Goal: Task Accomplishment & Management: Manage account settings

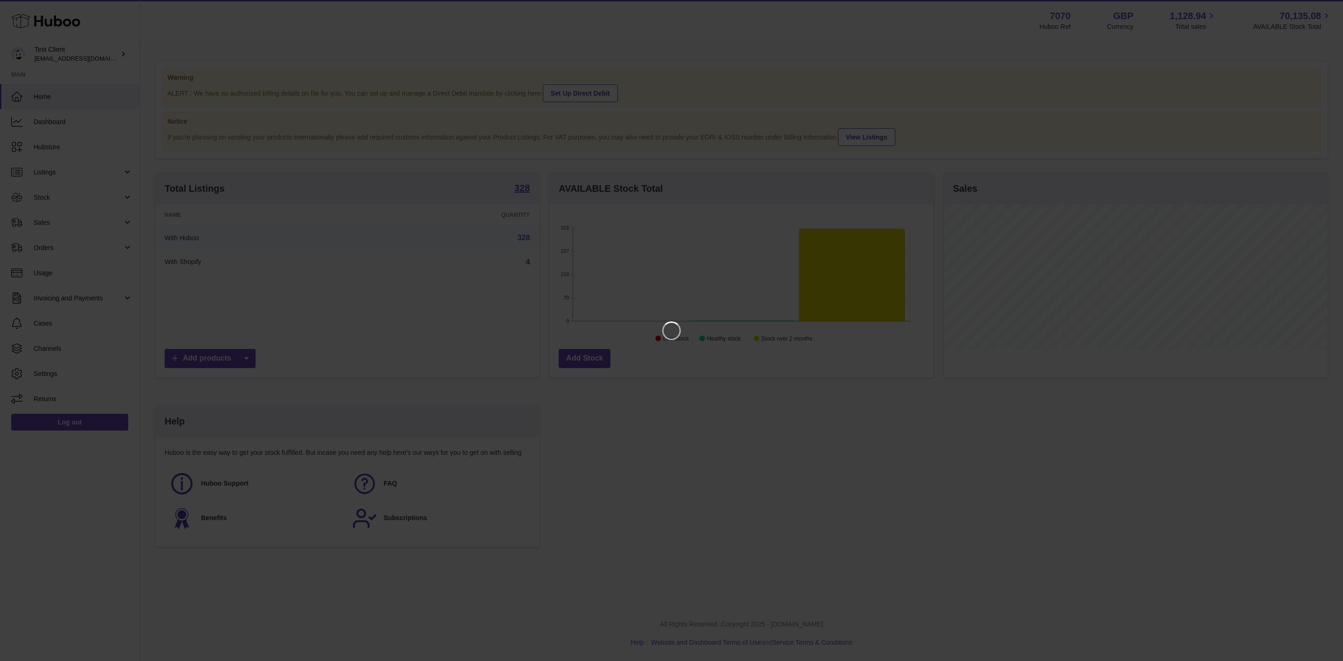
scroll to position [146, 383]
click at [1317, 13] on icon "Close" at bounding box center [1318, 8] width 11 height 11
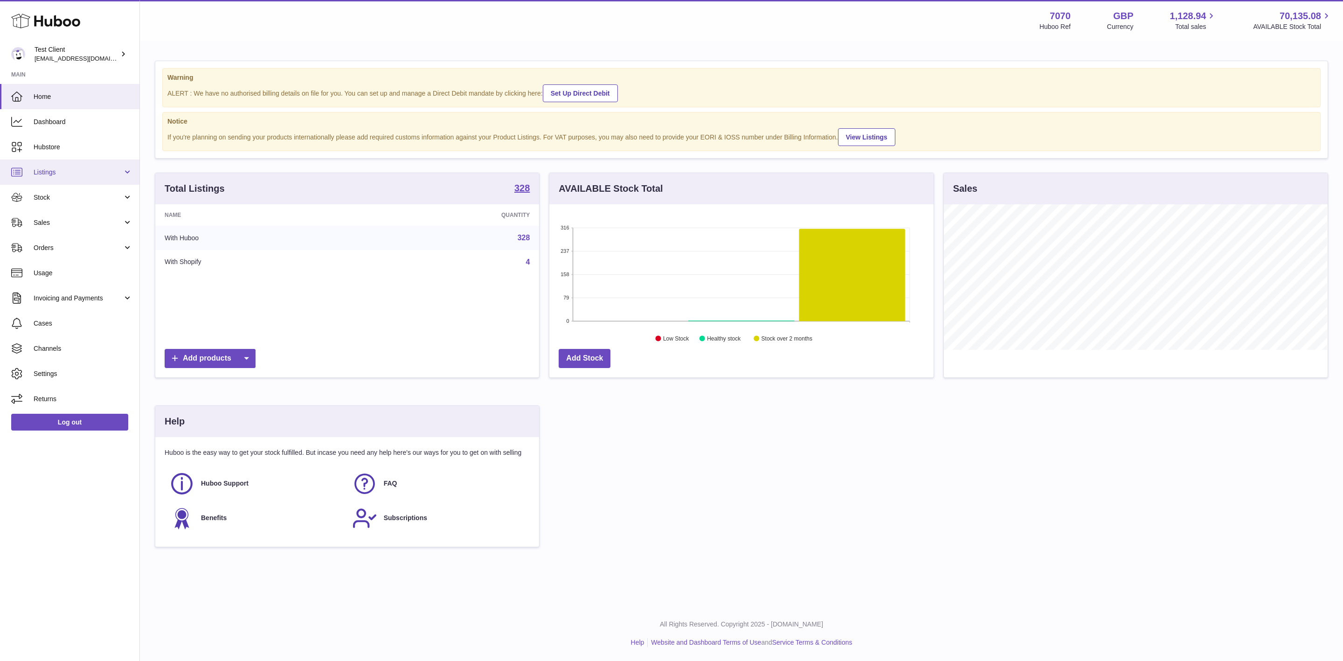
click at [47, 182] on link "Listings" at bounding box center [69, 171] width 139 height 25
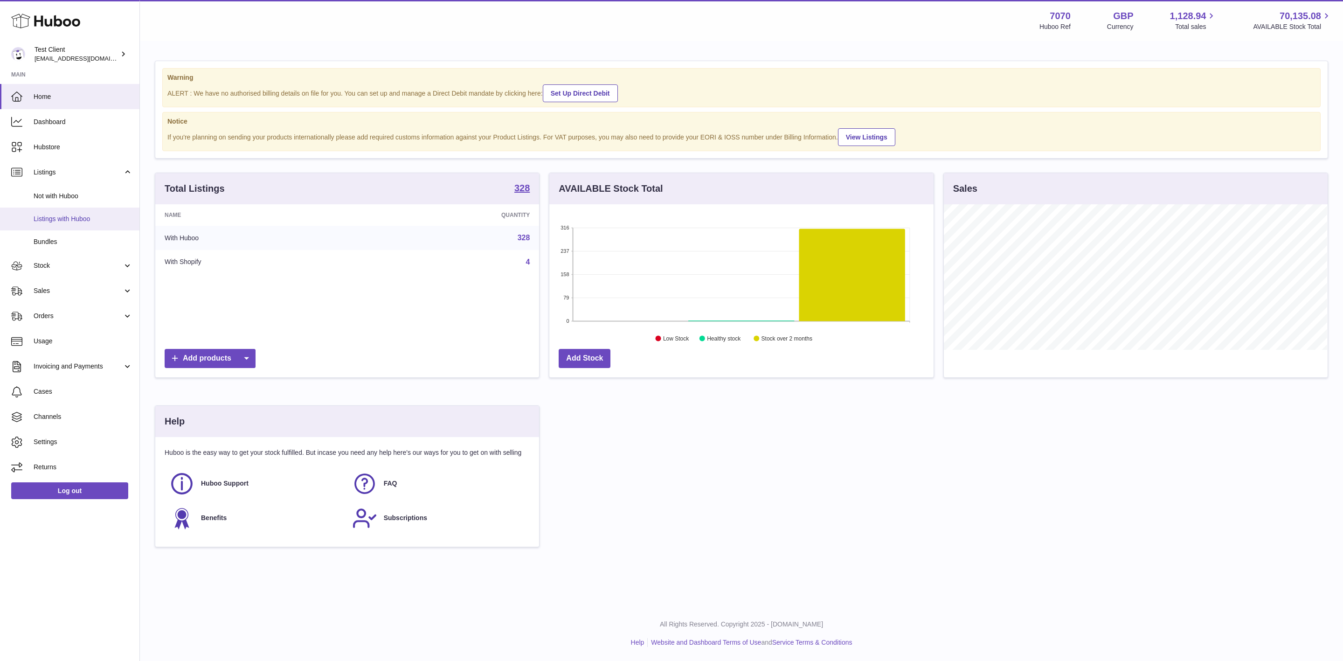
click at [76, 216] on span "Listings with Huboo" at bounding box center [83, 219] width 99 height 9
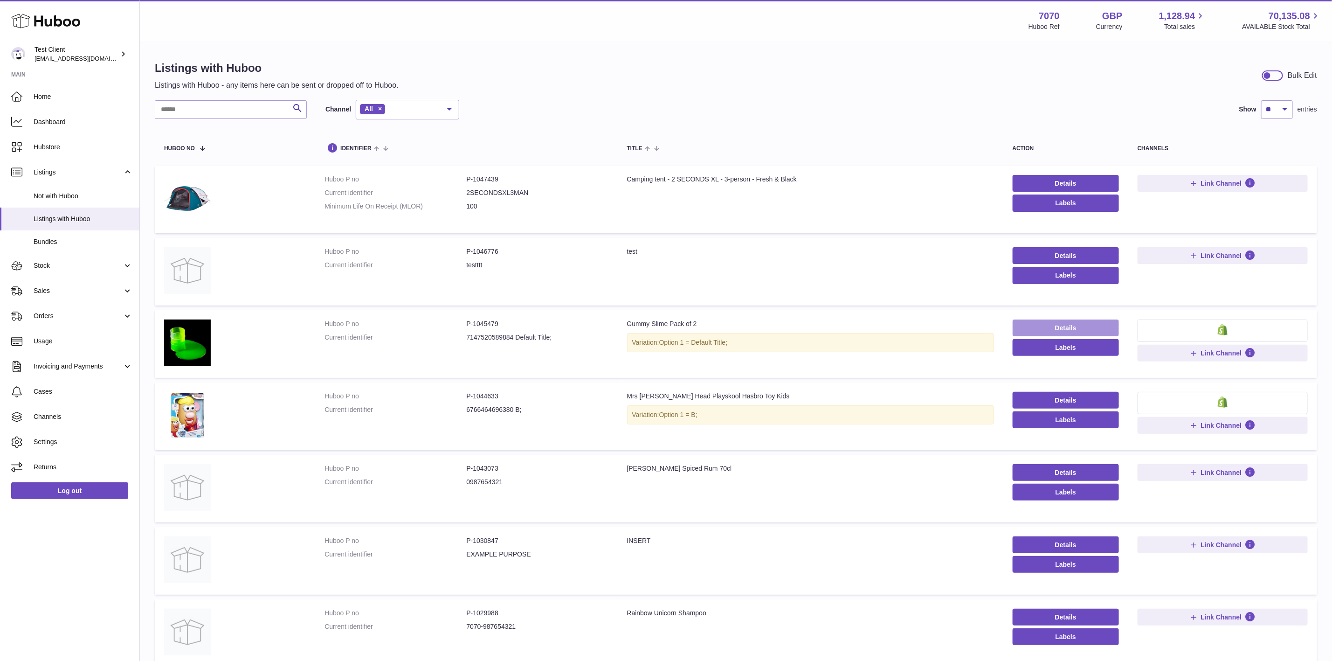
click at [1054, 326] on link "Details" at bounding box center [1066, 327] width 106 height 17
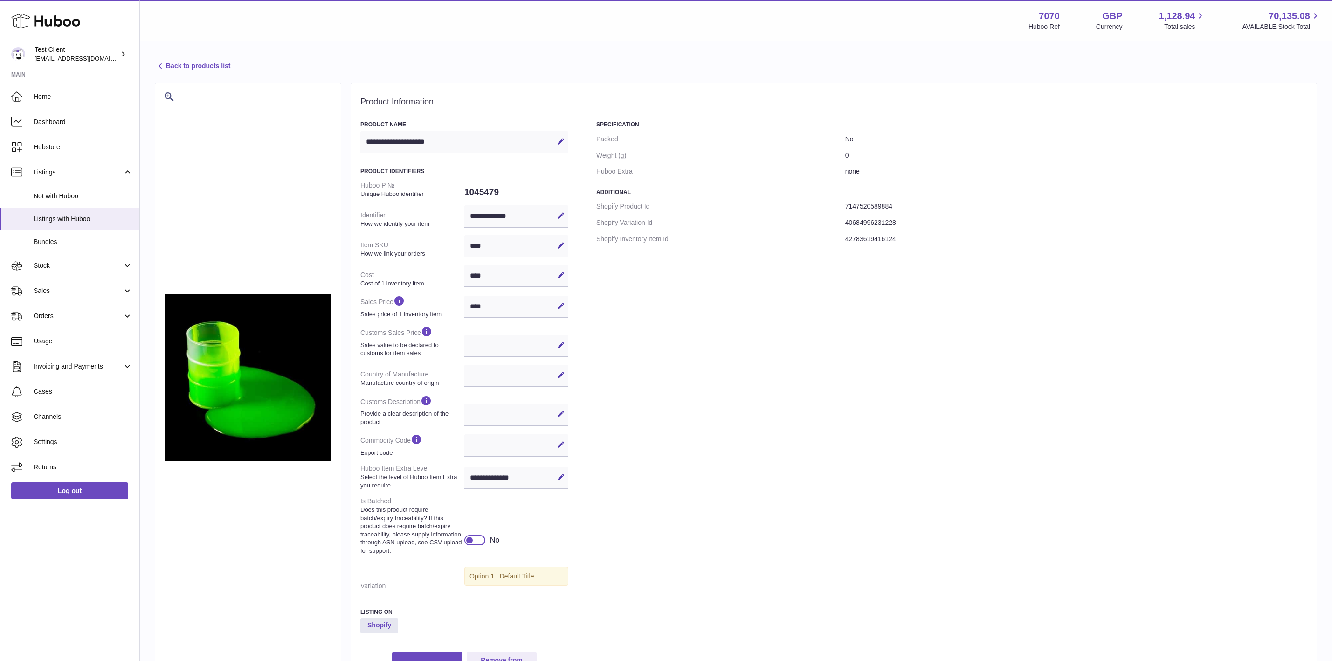
select select
select select "****"
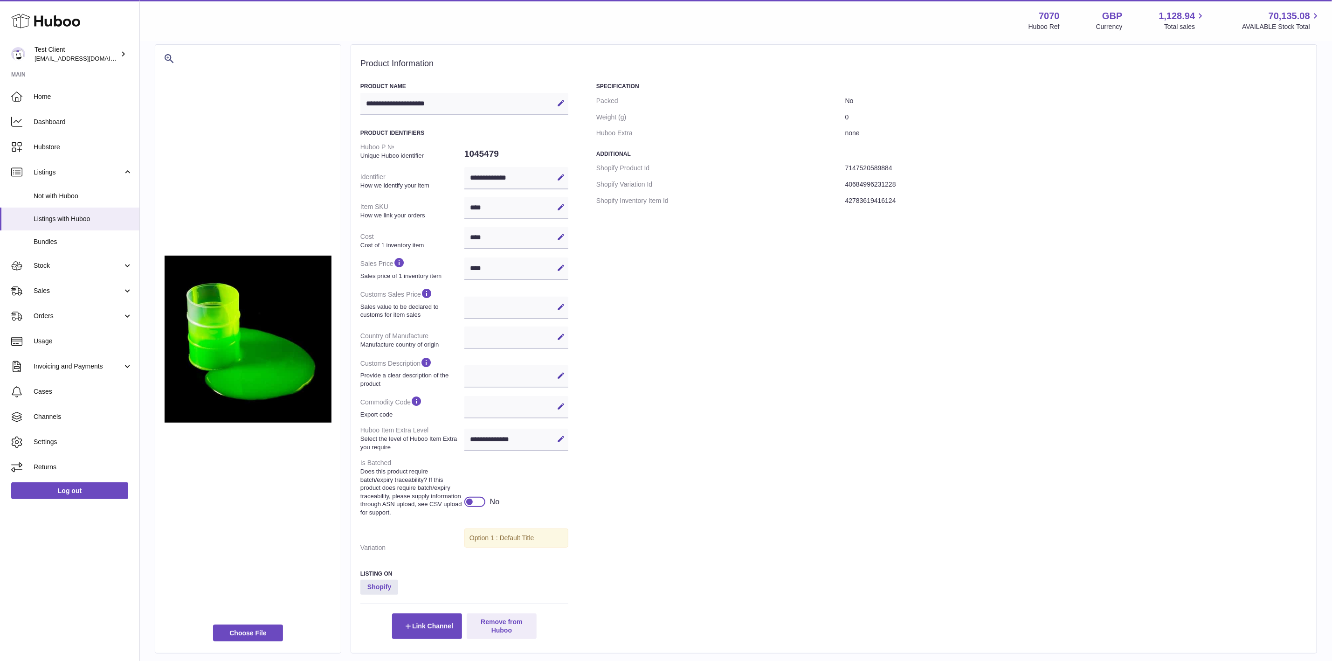
scroll to position [112, 0]
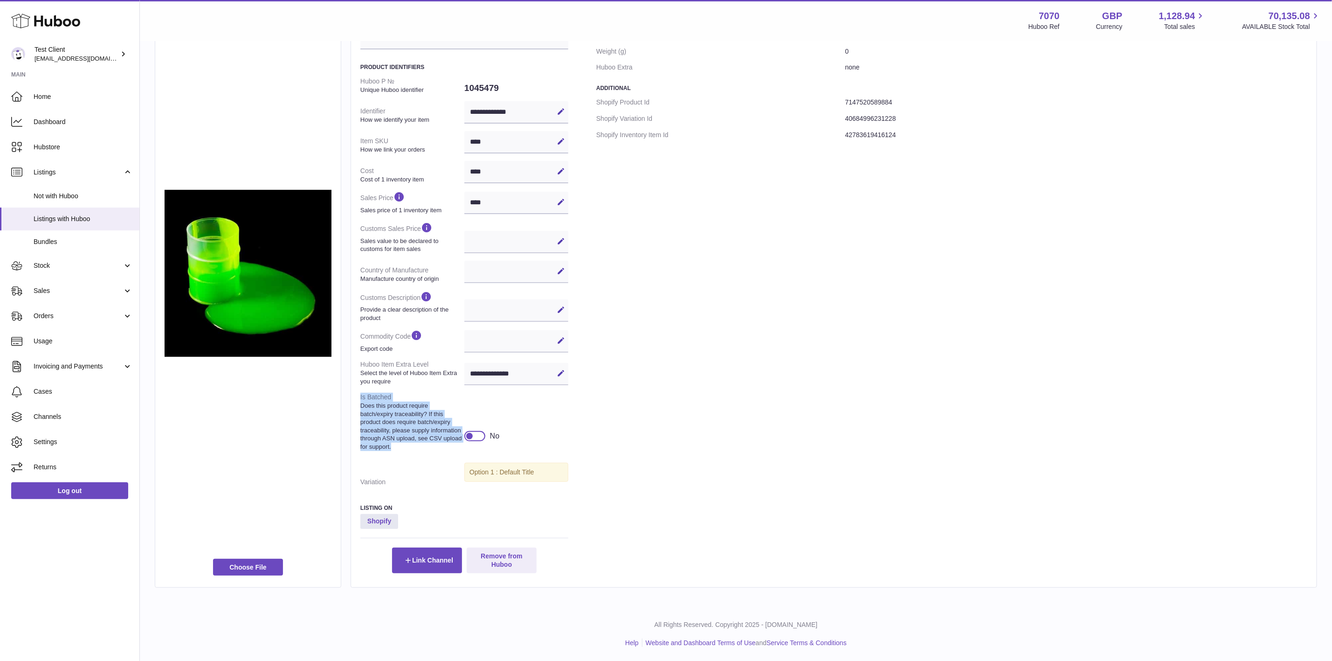
drag, startPoint x: 358, startPoint y: 389, endPoint x: 420, endPoint y: 443, distance: 82.0
click at [420, 443] on div "**********" at bounding box center [834, 283] width 967 height 609
click at [406, 403] on strong "Does this product require batch/expiry traceability? If this product does requi…" at bounding box center [412, 426] width 102 height 49
click at [610, 408] on div "Specification Packed No Weight (g) 0 Huboo Extra none Additional Shopify Produc…" at bounding box center [951, 295] width 711 height 556
click at [478, 435] on div at bounding box center [474, 436] width 21 height 10
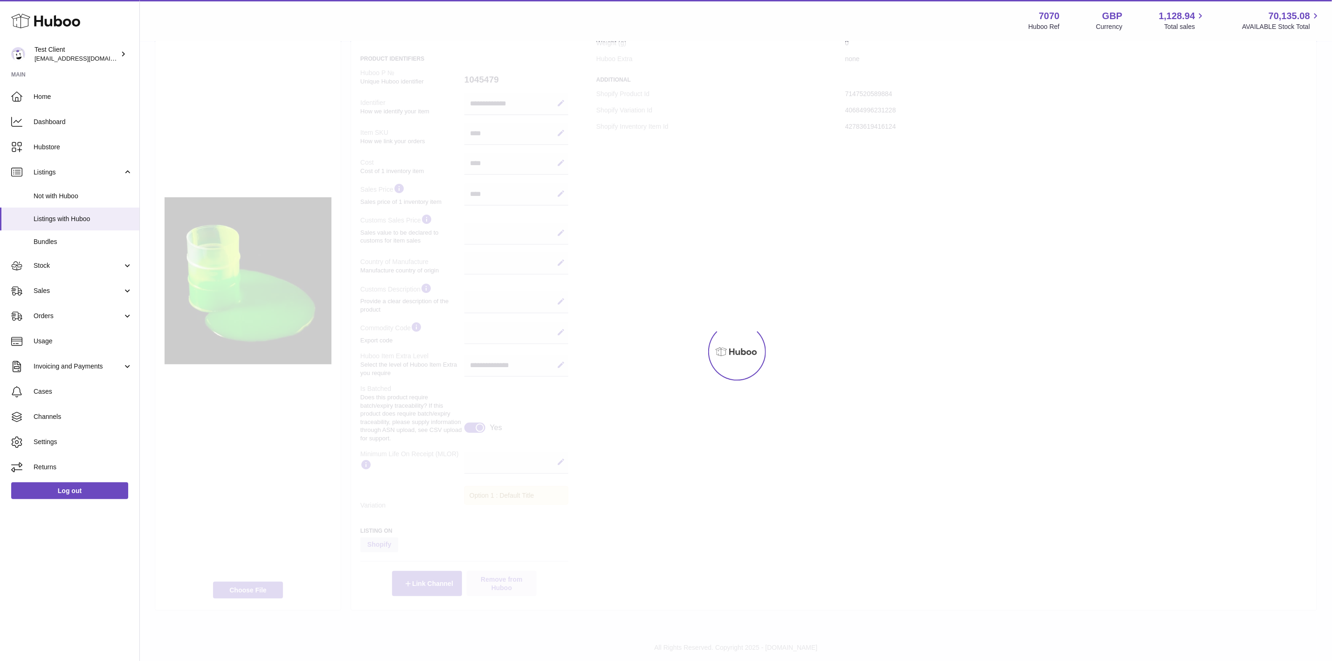
scroll to position [128, 0]
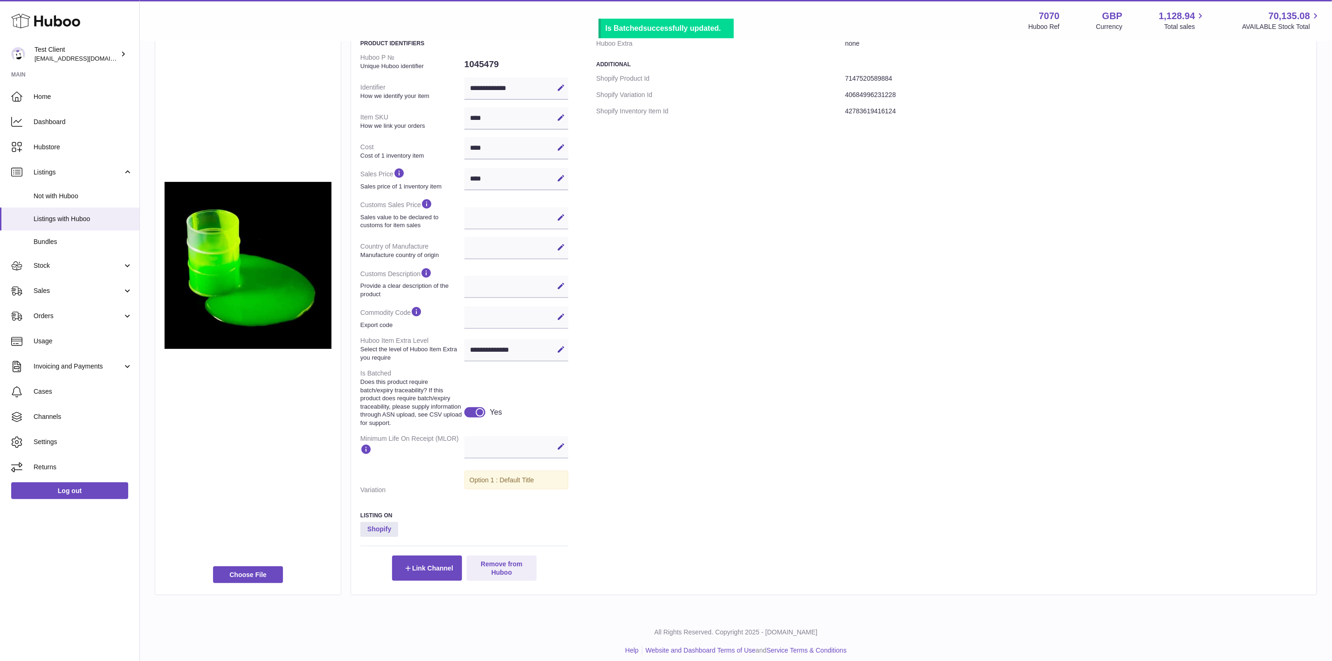
click at [564, 447] on button "Edit" at bounding box center [561, 446] width 15 height 15
type input "**"
click at [563, 451] on icon at bounding box center [561, 446] width 8 height 8
click at [80, 264] on span "Stock" at bounding box center [78, 265] width 89 height 9
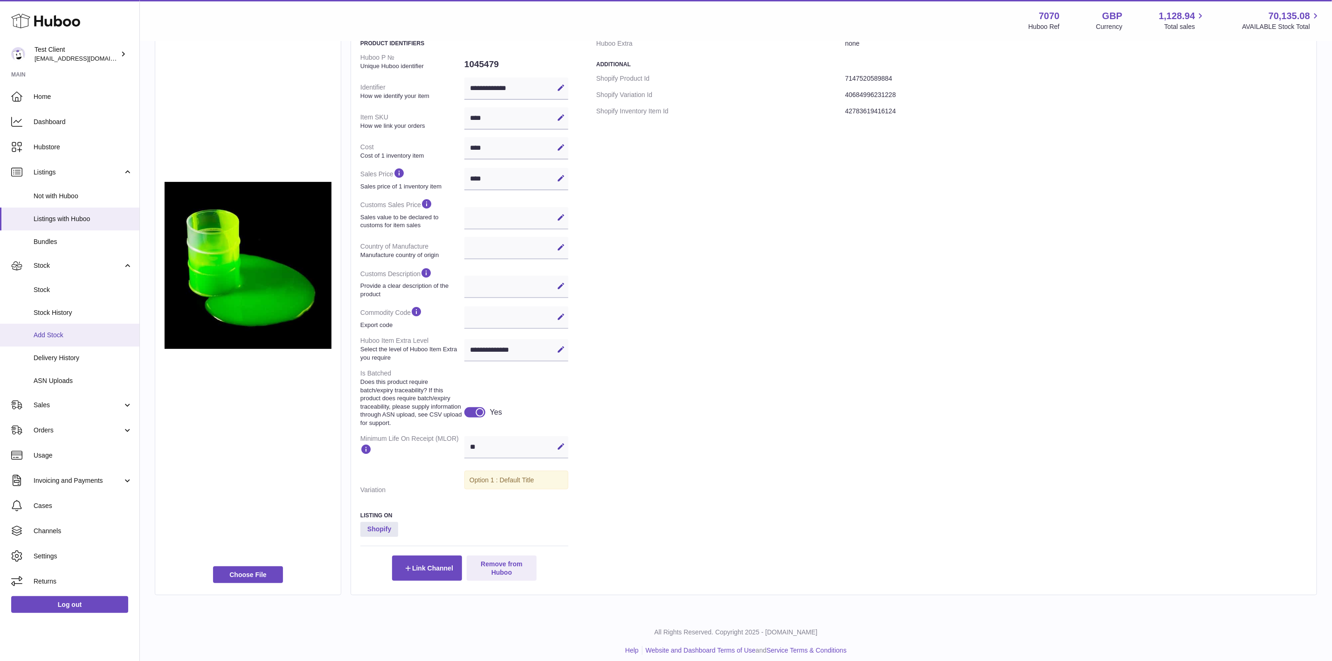
click at [66, 336] on span "Add Stock" at bounding box center [83, 335] width 99 height 9
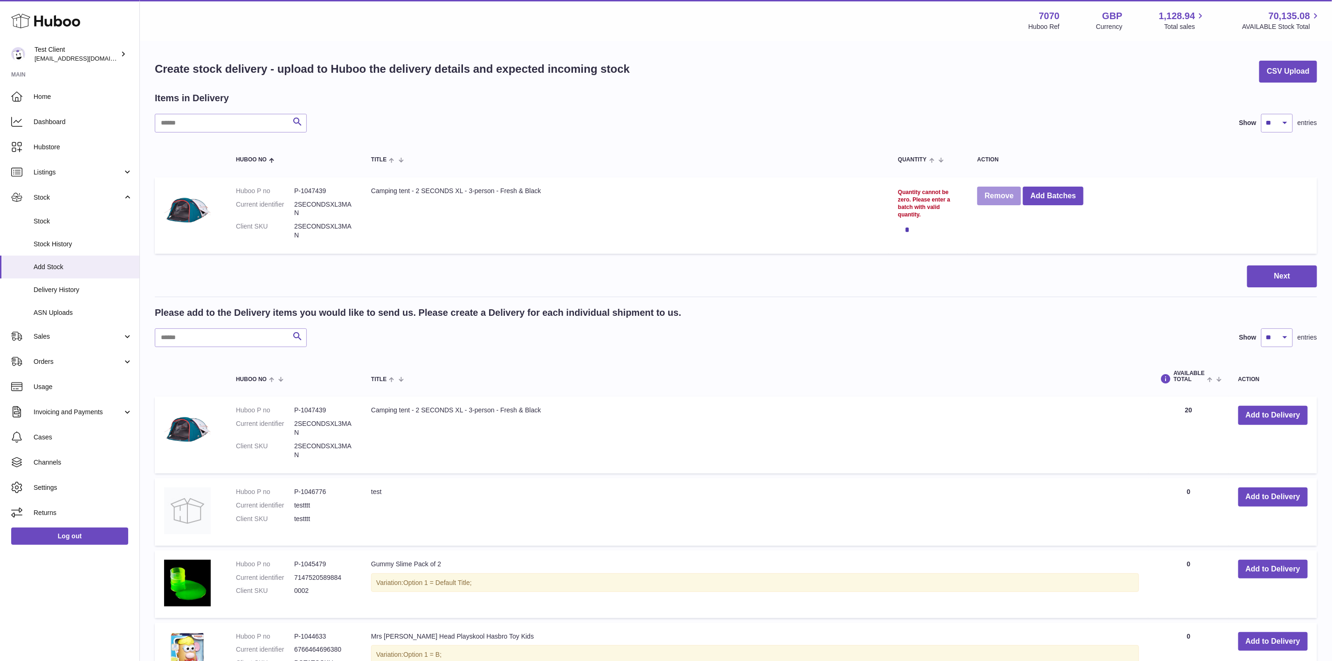
click at [1012, 196] on button "Remove" at bounding box center [1000, 196] width 44 height 19
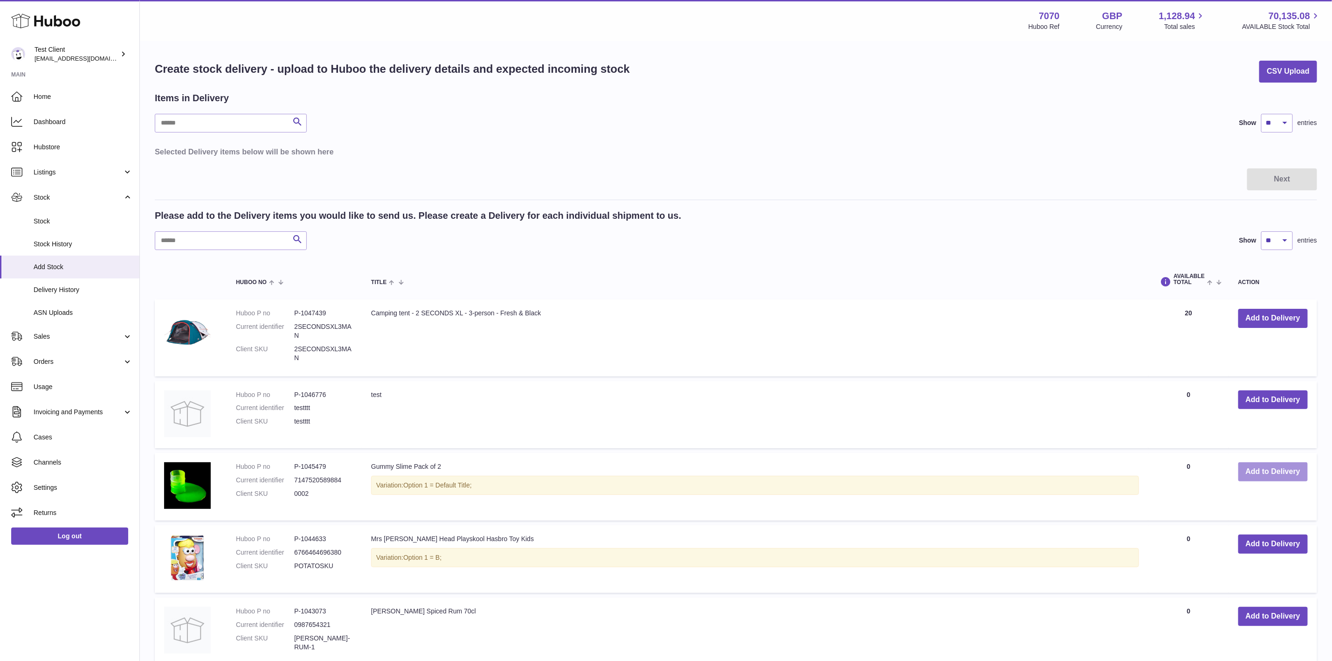
click at [1268, 466] on button "Add to Delivery" at bounding box center [1273, 471] width 69 height 19
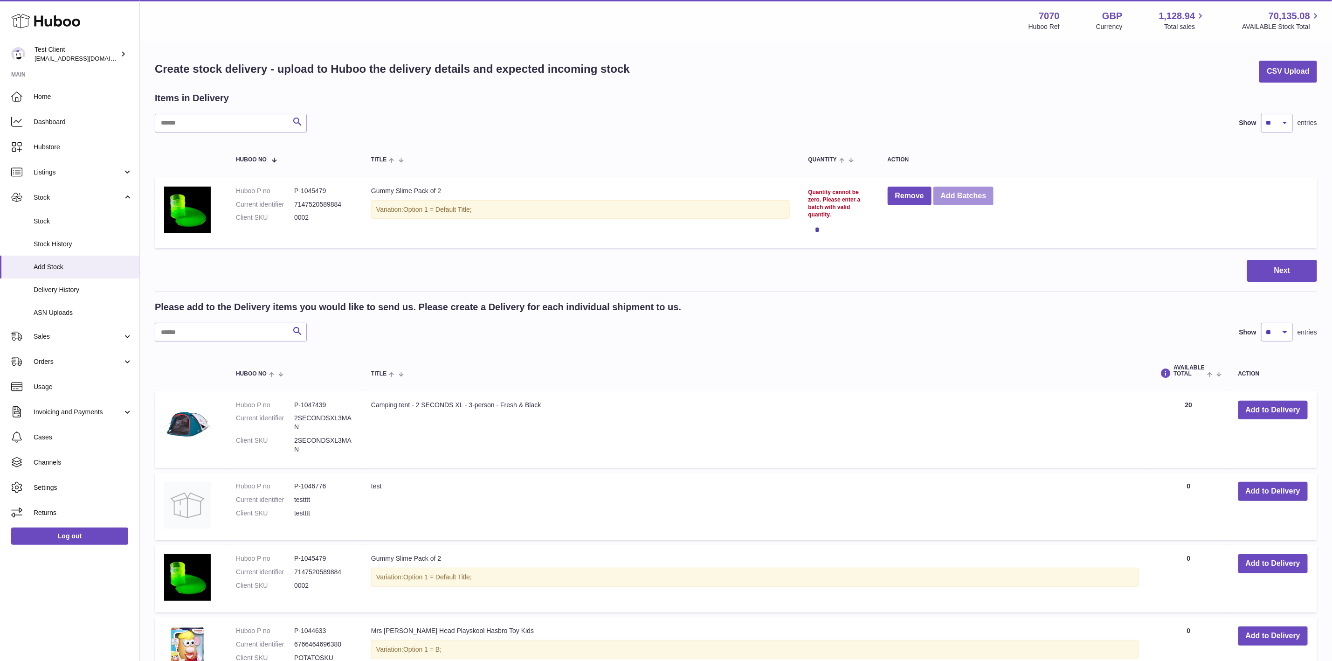
click at [984, 192] on button "Add Batches" at bounding box center [964, 196] width 61 height 19
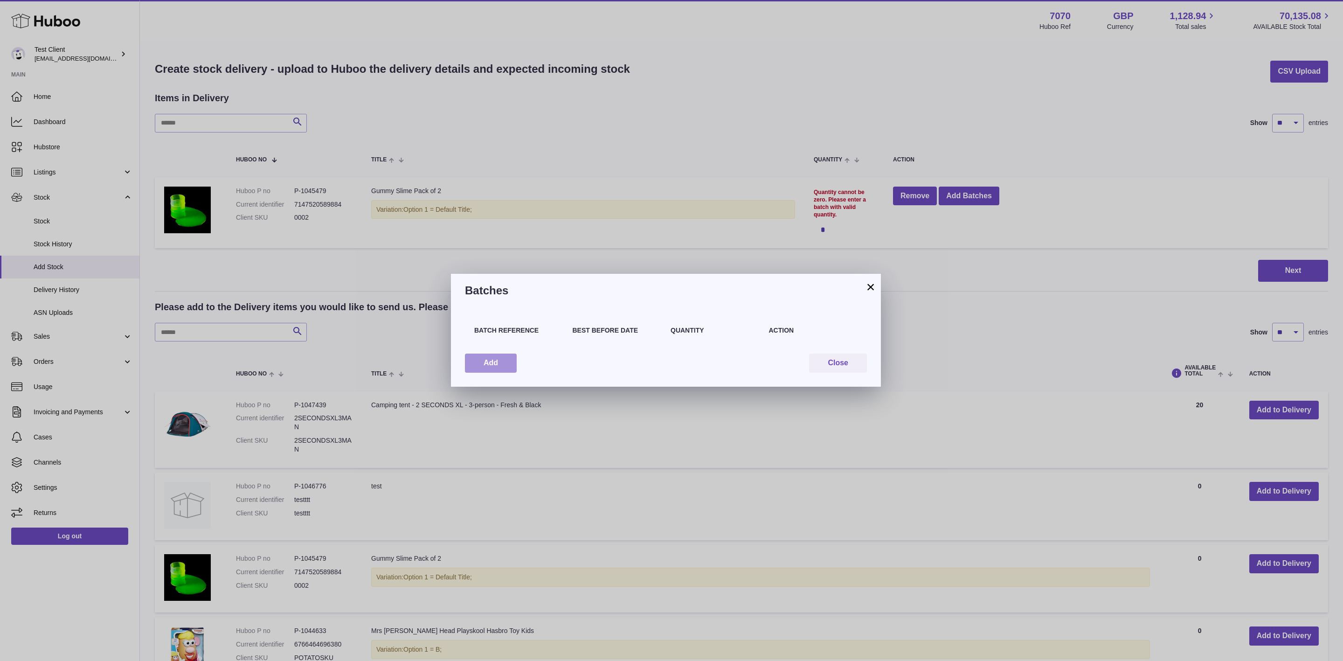
click at [492, 361] on button "Add" at bounding box center [491, 363] width 52 height 19
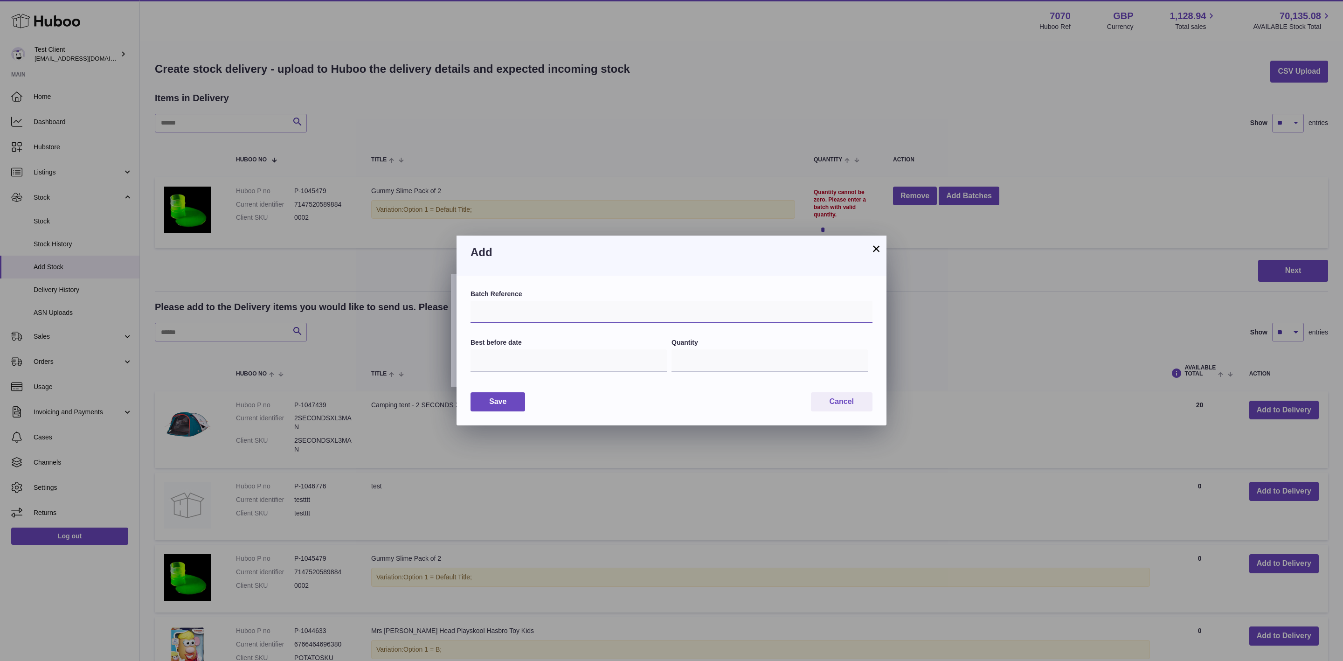
click at [604, 302] on input "text" at bounding box center [672, 312] width 402 height 22
type input "****"
click at [542, 365] on input "text" at bounding box center [569, 360] width 196 height 22
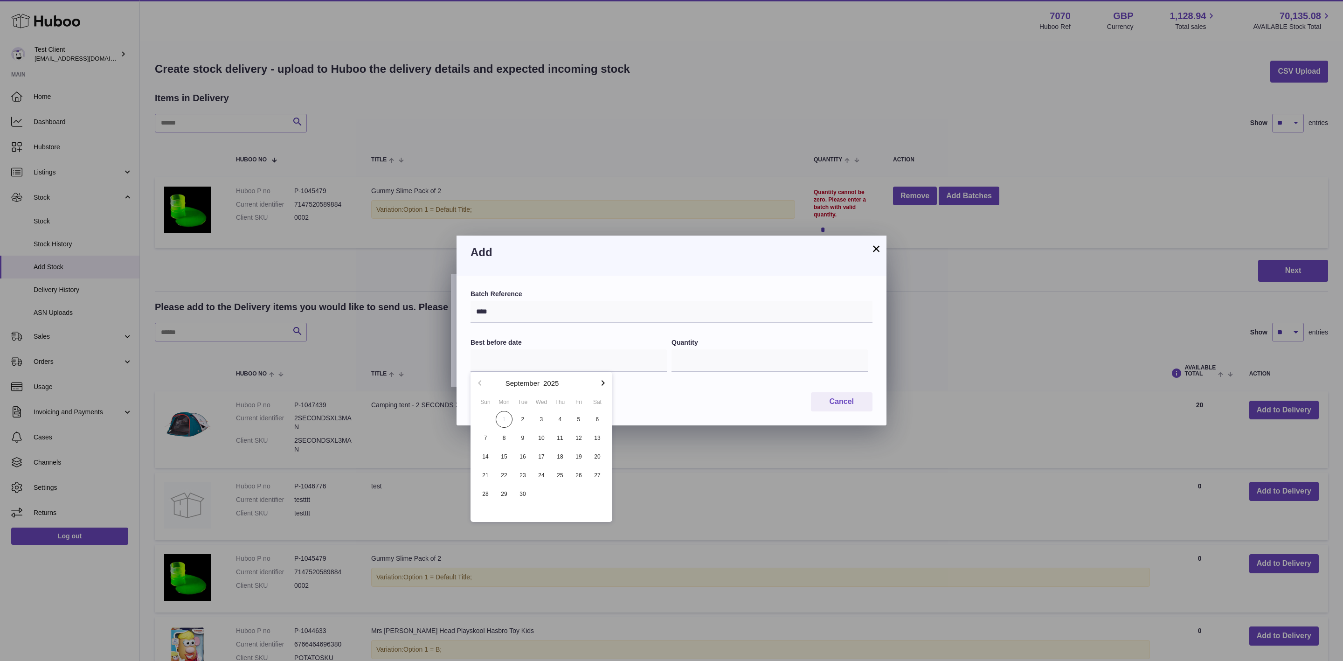
click at [603, 381] on icon "button" at bounding box center [603, 383] width 3 height 6
click at [603, 380] on icon "button" at bounding box center [602, 382] width 11 height 11
click at [603, 381] on icon "button" at bounding box center [602, 382] width 11 height 11
click at [565, 416] on span "1" at bounding box center [560, 419] width 17 height 17
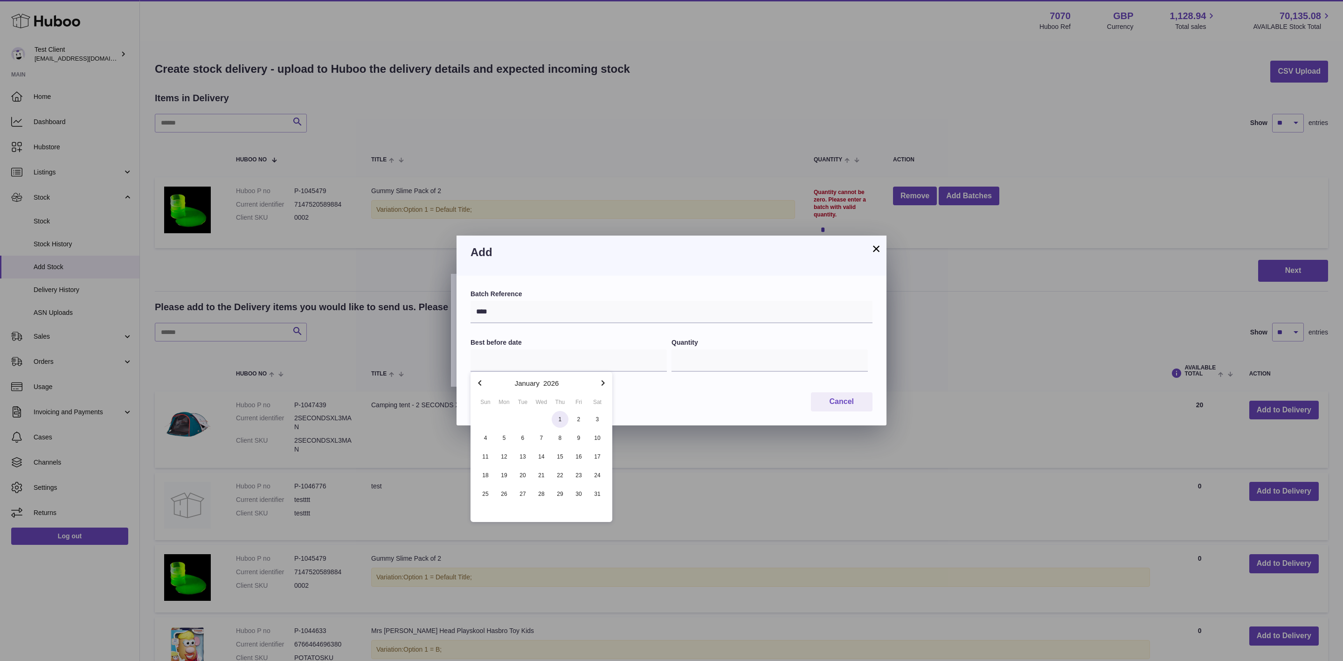
type input "**********"
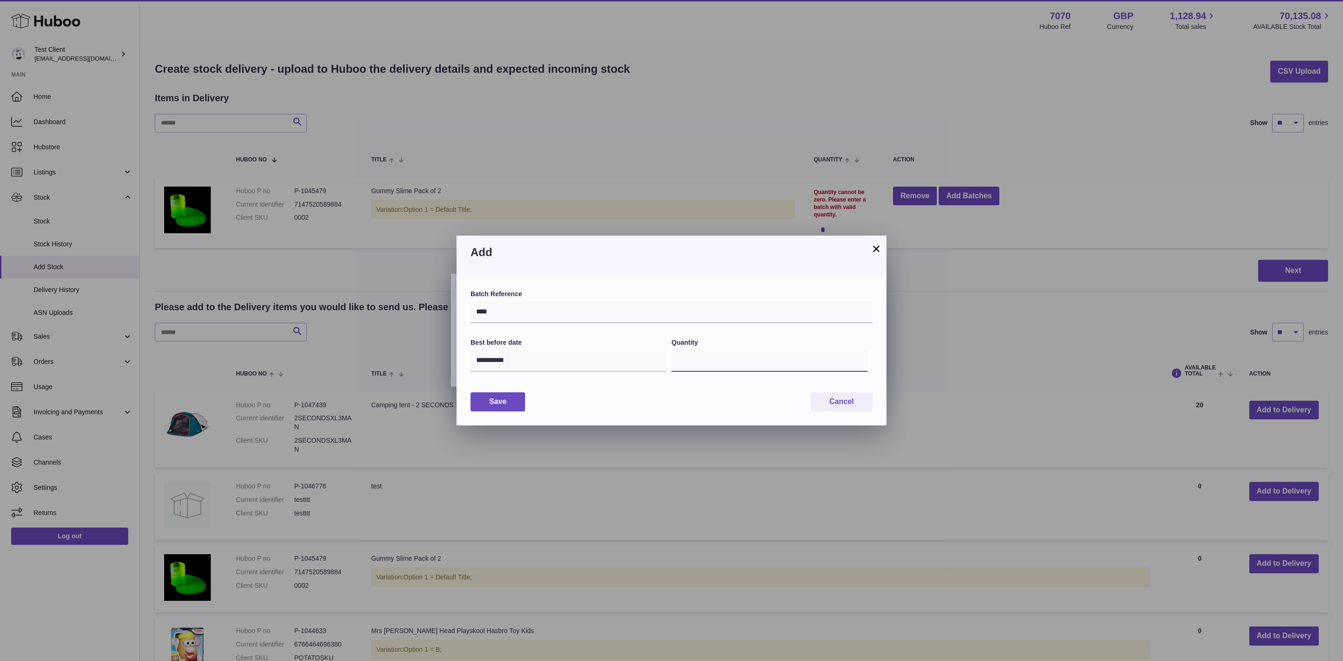
click at [746, 366] on input "*" at bounding box center [770, 360] width 196 height 22
type input "***"
click at [508, 405] on button "Save" at bounding box center [498, 401] width 55 height 19
type input "***"
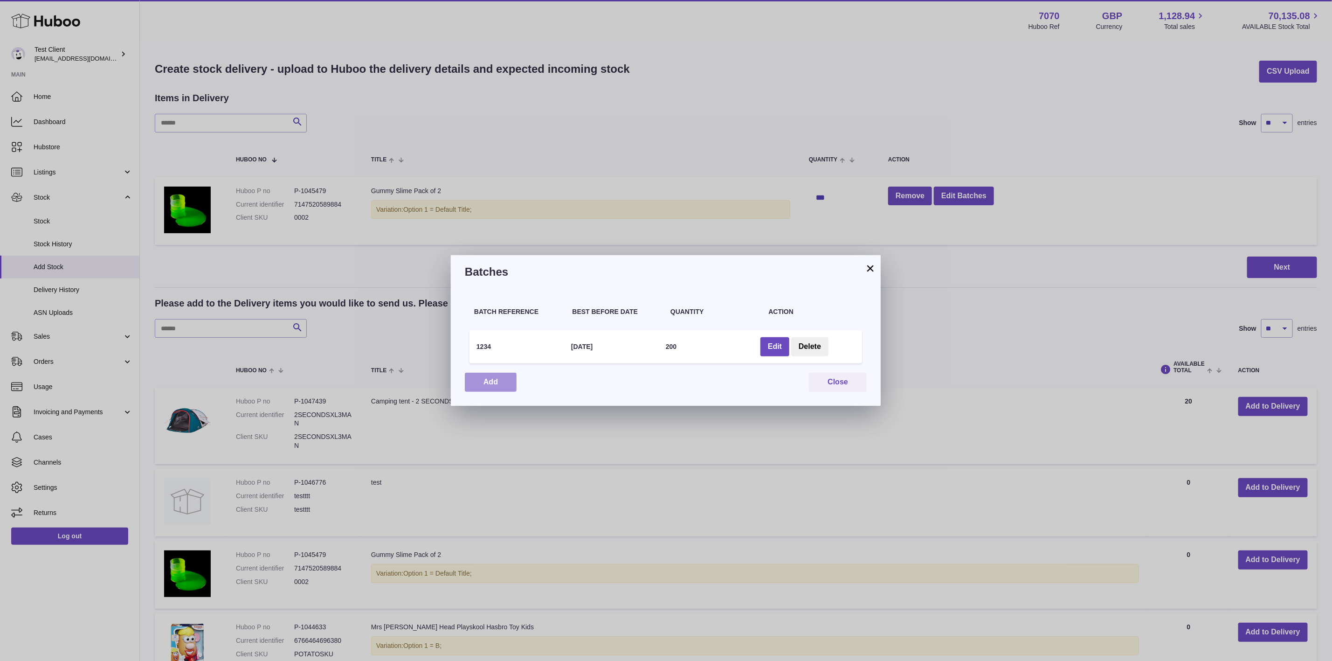
click at [483, 380] on button "Add" at bounding box center [491, 382] width 52 height 19
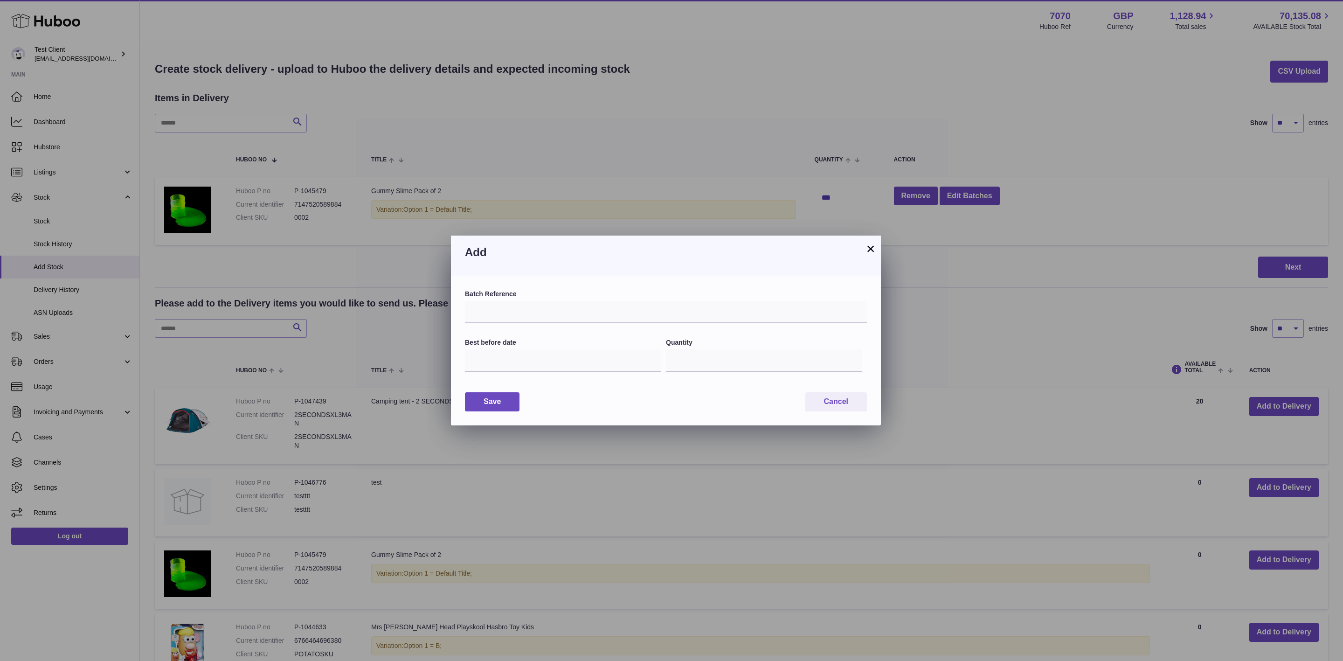
click at [867, 248] on button "×" at bounding box center [870, 248] width 11 height 11
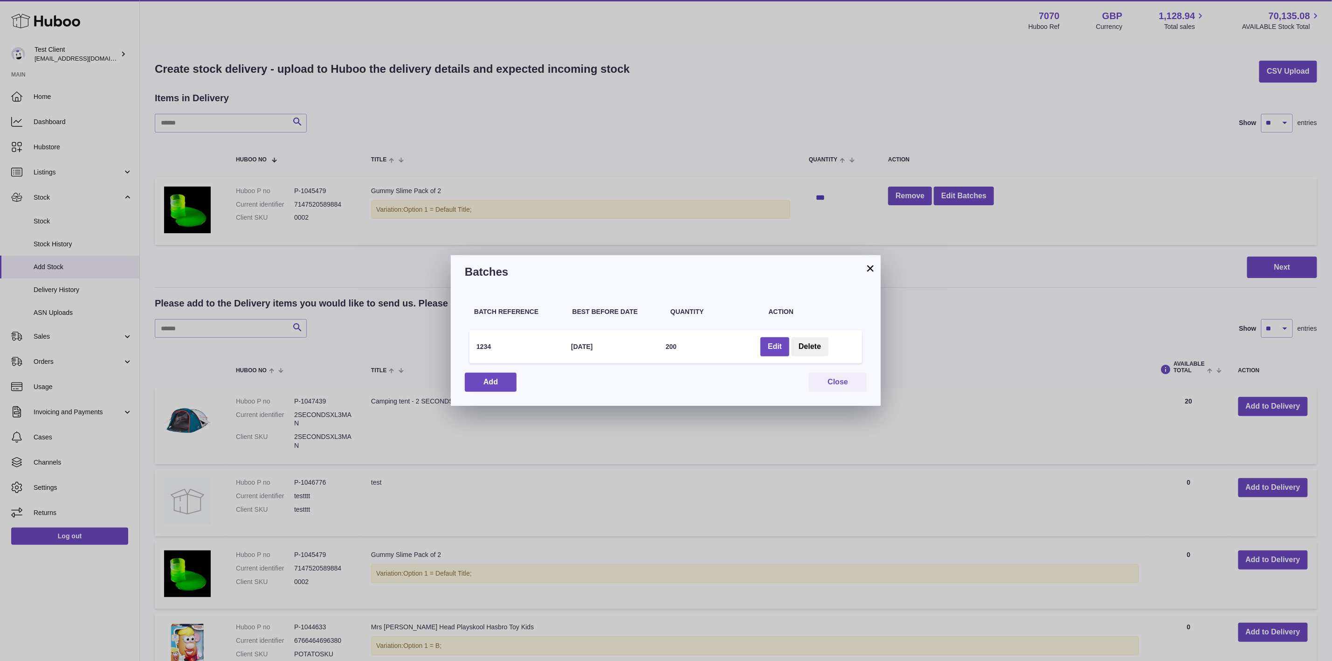
click at [870, 269] on button "×" at bounding box center [870, 268] width 11 height 11
